Goal: Task Accomplishment & Management: Use online tool/utility

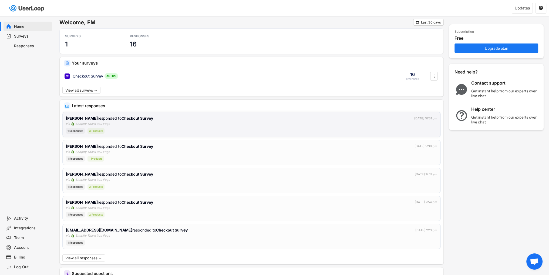
click at [132, 122] on div "[PERSON_NAME] responded to Checkout Survey [DATE] 10:31 pm via Shopify Thank Yo…" at bounding box center [251, 124] width 371 height 18
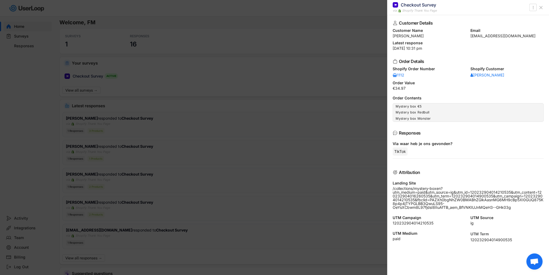
click at [312, 107] on div at bounding box center [274, 137] width 549 height 275
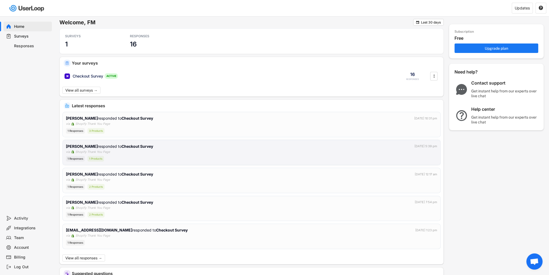
click at [164, 154] on div "[PERSON_NAME] responded to Checkout Survey [DATE] 5:39 pm via Shopify Thank You…" at bounding box center [251, 152] width 371 height 18
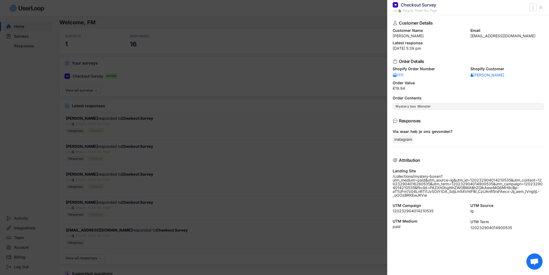
click at [215, 115] on div at bounding box center [274, 137] width 549 height 275
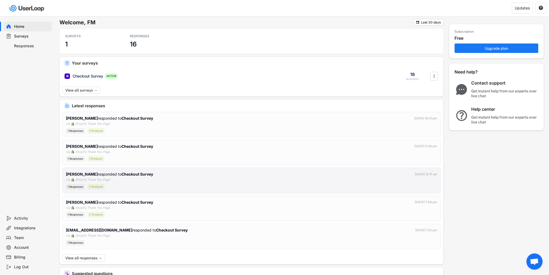
click at [89, 180] on div "Shopify Thank You Page" at bounding box center [92, 179] width 35 height 5
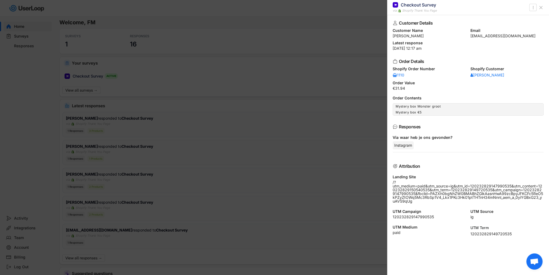
click at [96, 167] on div at bounding box center [274, 137] width 549 height 275
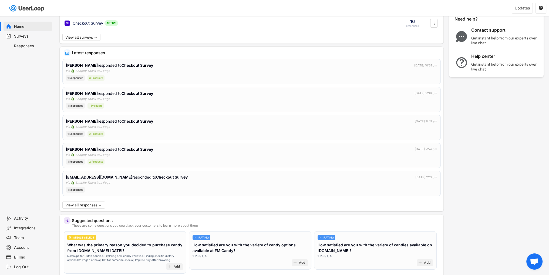
scroll to position [54, 0]
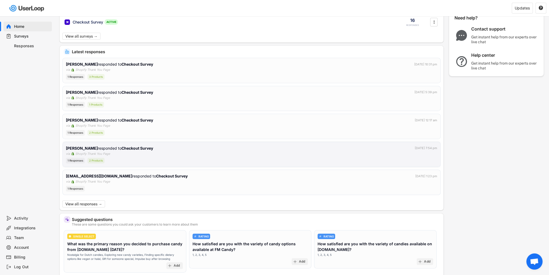
click at [92, 154] on div "Shopify Thank You Page" at bounding box center [92, 153] width 35 height 5
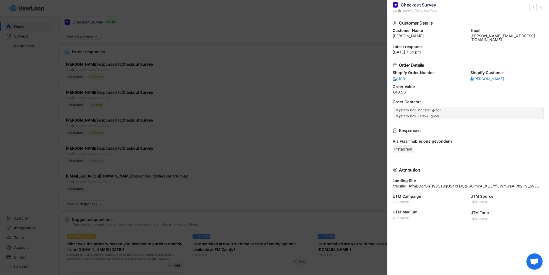
click at [92, 154] on div at bounding box center [274, 137] width 549 height 275
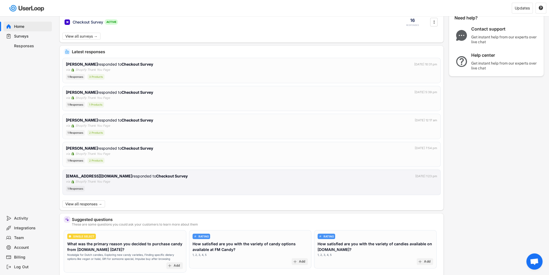
click at [112, 182] on div "[EMAIL_ADDRESS][DOMAIN_NAME] responded to Checkout Survey [DATE] 1:23 pm via Sh…" at bounding box center [251, 182] width 371 height 18
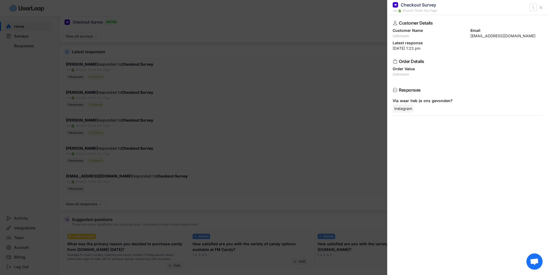
click at [112, 176] on div at bounding box center [274, 137] width 549 height 275
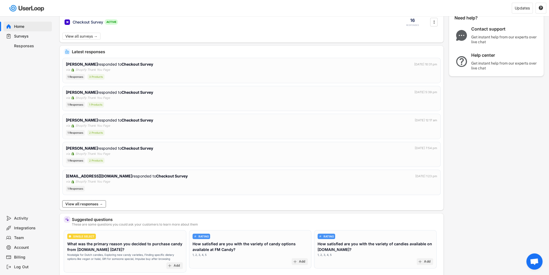
click at [96, 205] on button "View all responses →" at bounding box center [83, 203] width 43 height 7
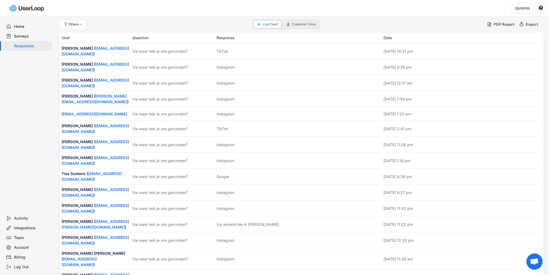
click at [288, 26] on button "Customer View" at bounding box center [301, 25] width 36 height 8
